Goal: Information Seeking & Learning: Learn about a topic

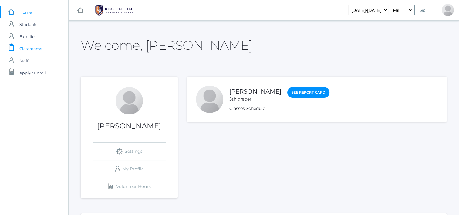
click at [26, 49] on span "Classrooms" at bounding box center [30, 48] width 22 height 12
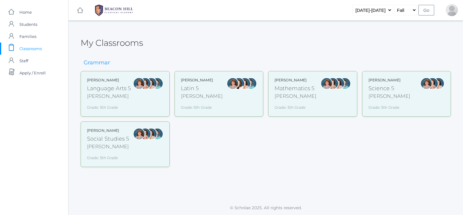
click at [130, 101] on div "Sarah Bence Language Arts 5 Bence Grade: 5th Grade 05LA" at bounding box center [109, 93] width 44 height 33
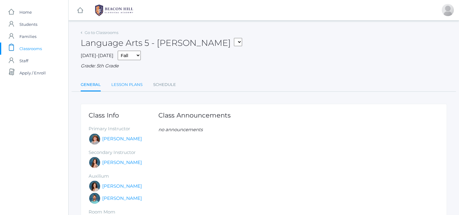
click at [126, 85] on link "Lesson Plans" at bounding box center [126, 85] width 31 height 12
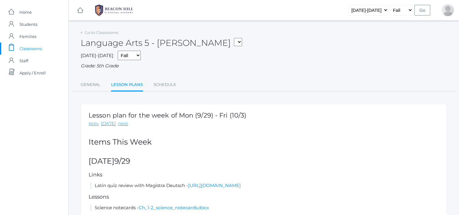
click at [32, 48] on span "Classrooms" at bounding box center [30, 48] width 22 height 12
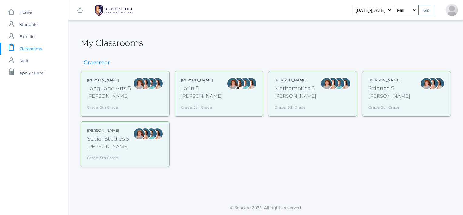
click at [123, 107] on div "Grade: 5th Grade" at bounding box center [109, 106] width 44 height 8
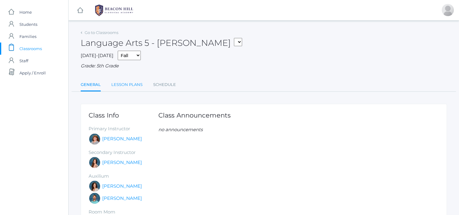
click at [134, 86] on link "Lesson Plans" at bounding box center [126, 85] width 31 height 12
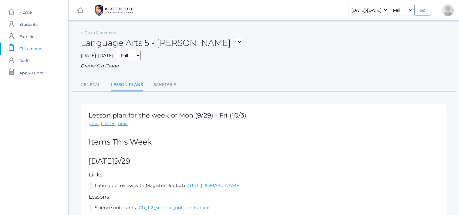
click at [30, 50] on span "Classrooms" at bounding box center [30, 48] width 22 height 12
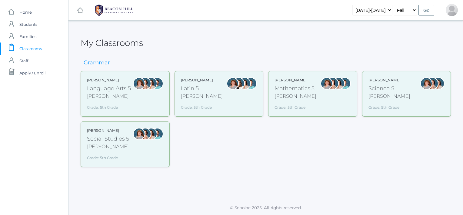
click at [227, 103] on div at bounding box center [233, 93] width 12 height 33
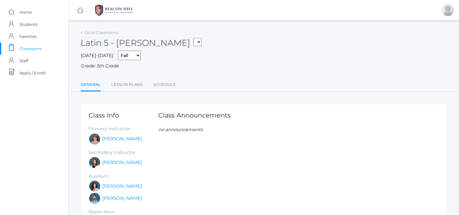
scroll to position [10, 0]
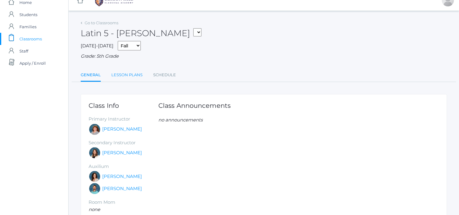
click at [125, 73] on link "Lesson Plans" at bounding box center [126, 75] width 31 height 12
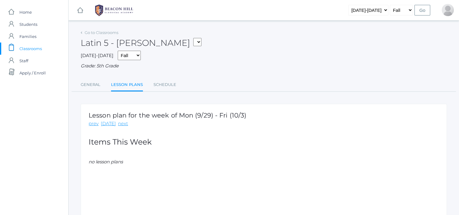
scroll to position [32, 0]
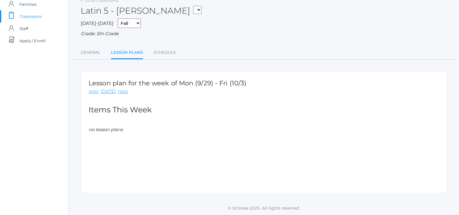
click at [25, 16] on span "Classrooms" at bounding box center [30, 16] width 22 height 12
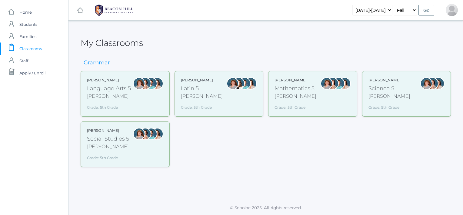
click at [292, 92] on div "Mathematics 5" at bounding box center [296, 88] width 42 height 8
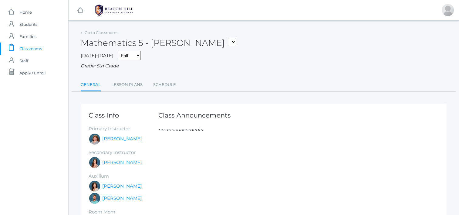
scroll to position [10, 0]
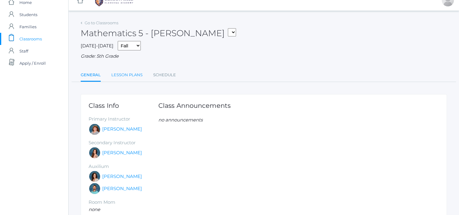
click at [135, 79] on link "Lesson Plans" at bounding box center [126, 75] width 31 height 12
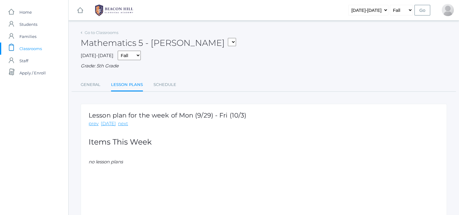
click at [34, 49] on span "Classrooms" at bounding box center [30, 48] width 22 height 12
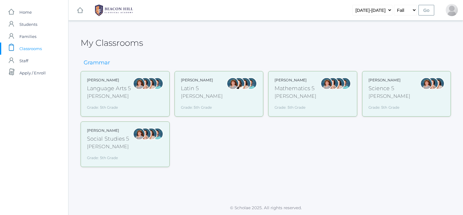
click at [385, 103] on div "Grade: 5th Grade" at bounding box center [390, 106] width 42 height 8
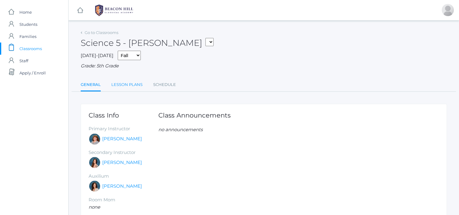
click at [131, 89] on link "Lesson Plans" at bounding box center [126, 85] width 31 height 12
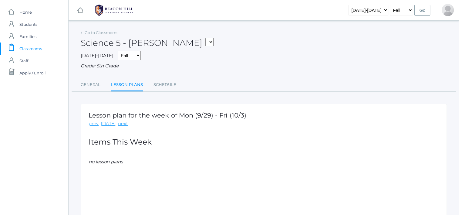
scroll to position [32, 0]
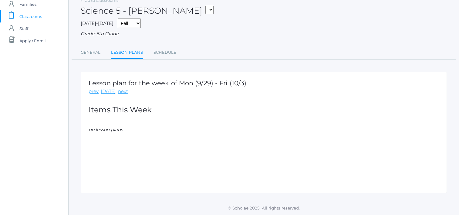
click at [34, 17] on span "Classrooms" at bounding box center [30, 16] width 22 height 12
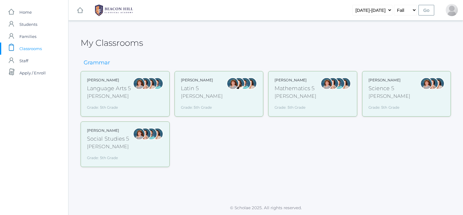
click at [128, 138] on div "Social Studies 5" at bounding box center [108, 139] width 42 height 8
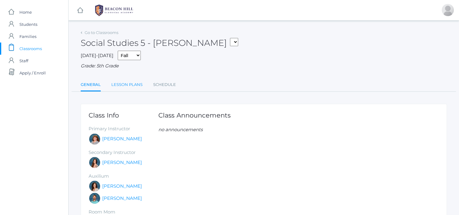
click at [132, 84] on link "Lesson Plans" at bounding box center [126, 85] width 31 height 12
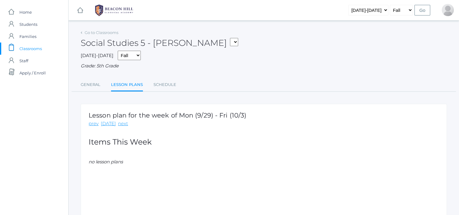
click at [33, 49] on span "Classrooms" at bounding box center [30, 48] width 22 height 12
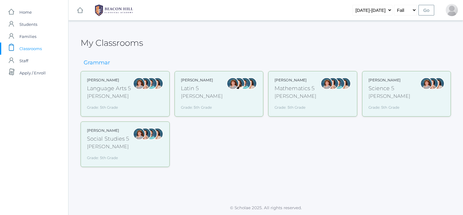
click at [135, 106] on div at bounding box center [139, 93] width 12 height 33
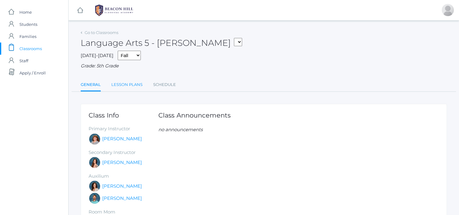
click at [129, 86] on link "Lesson Plans" at bounding box center [126, 85] width 31 height 12
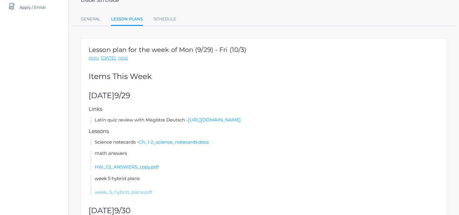
scroll to position [84, 0]
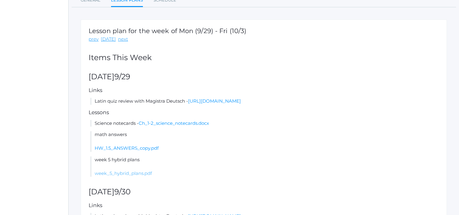
click at [116, 174] on link "week_5_hybrid_plans.pdf" at bounding box center [123, 173] width 57 height 6
click at [125, 149] on link "HW_1.5_ANSWERS_copy.pdf" at bounding box center [127, 148] width 64 height 6
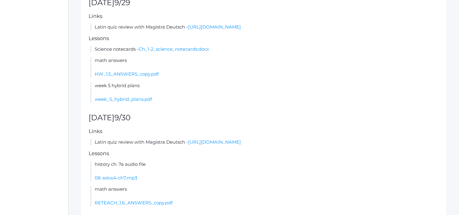
scroll to position [177, 0]
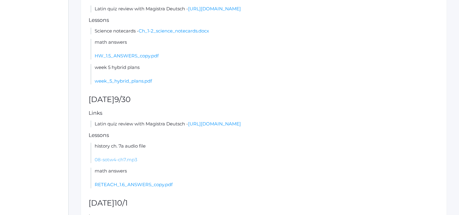
click at [128, 158] on link "08-sotw4-ch7.mp3" at bounding box center [116, 160] width 42 height 6
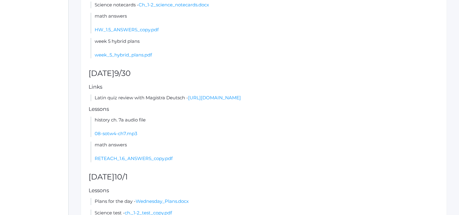
scroll to position [203, 0]
click at [141, 160] on link "RETEACH_1.6_ANSWERS_copy.pdf" at bounding box center [134, 158] width 78 height 6
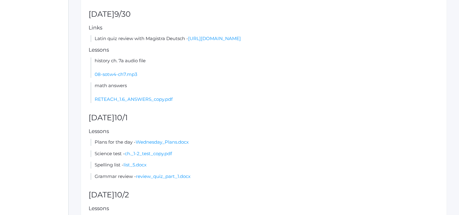
scroll to position [284, 0]
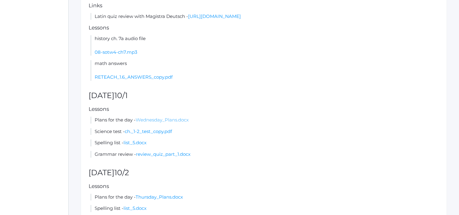
click at [156, 118] on link "Wednesday_Plans.docx" at bounding box center [162, 120] width 53 height 6
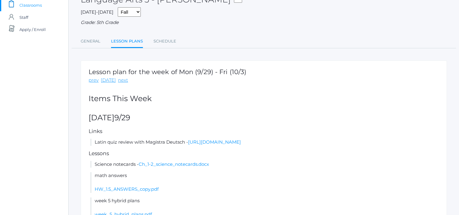
scroll to position [0, 0]
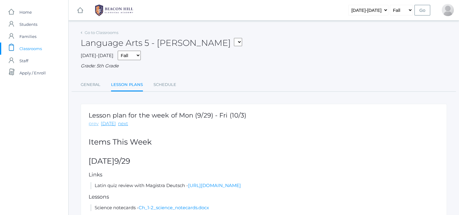
click at [95, 125] on link "prev" at bounding box center [94, 123] width 10 height 7
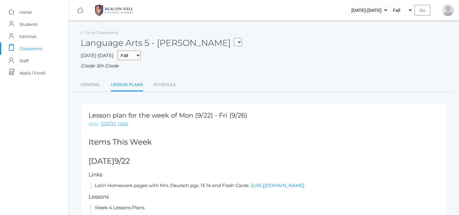
click at [94, 123] on link "prev" at bounding box center [94, 123] width 10 height 7
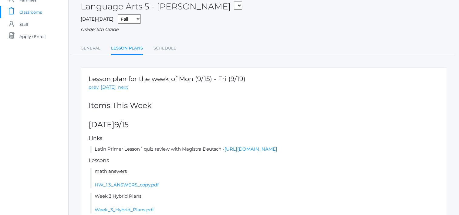
scroll to position [35, 0]
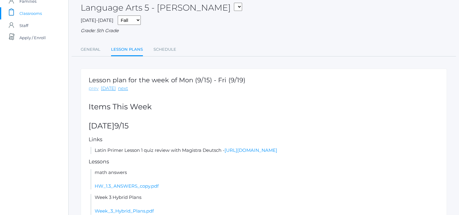
click at [93, 89] on link "prev" at bounding box center [94, 88] width 10 height 7
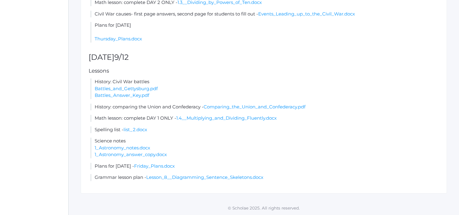
scroll to position [535, 0]
click at [136, 147] on link "1_Astronomy_notes.docx" at bounding box center [123, 147] width 56 height 6
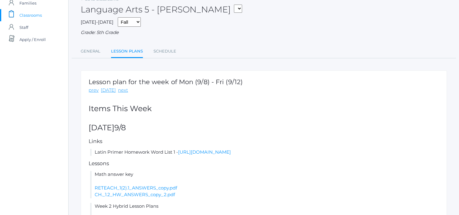
scroll to position [33, 0]
click at [93, 90] on link "prev" at bounding box center [94, 90] width 10 height 7
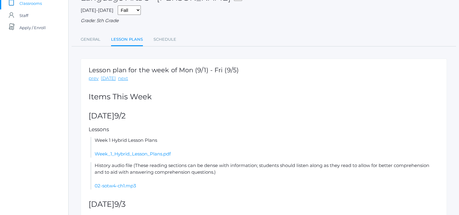
scroll to position [38, 0]
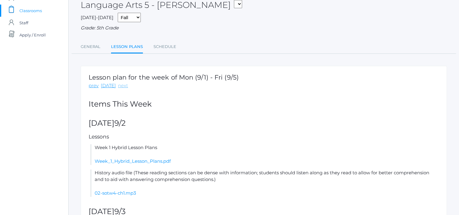
click at [119, 86] on link "next" at bounding box center [123, 85] width 10 height 7
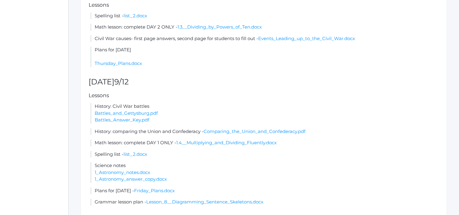
scroll to position [511, 0]
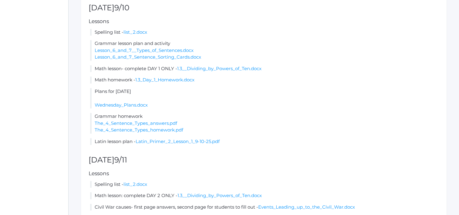
scroll to position [312, 0]
